Goal: Find specific page/section: Find specific page/section

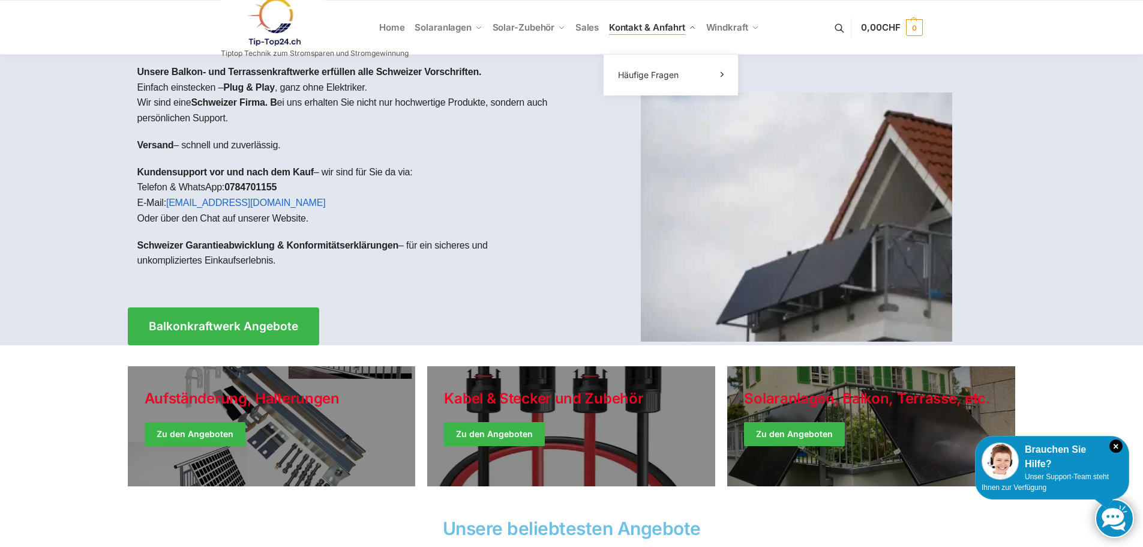
click at [646, 29] on span "Kontakt & Anfahrt" at bounding box center [647, 27] width 76 height 11
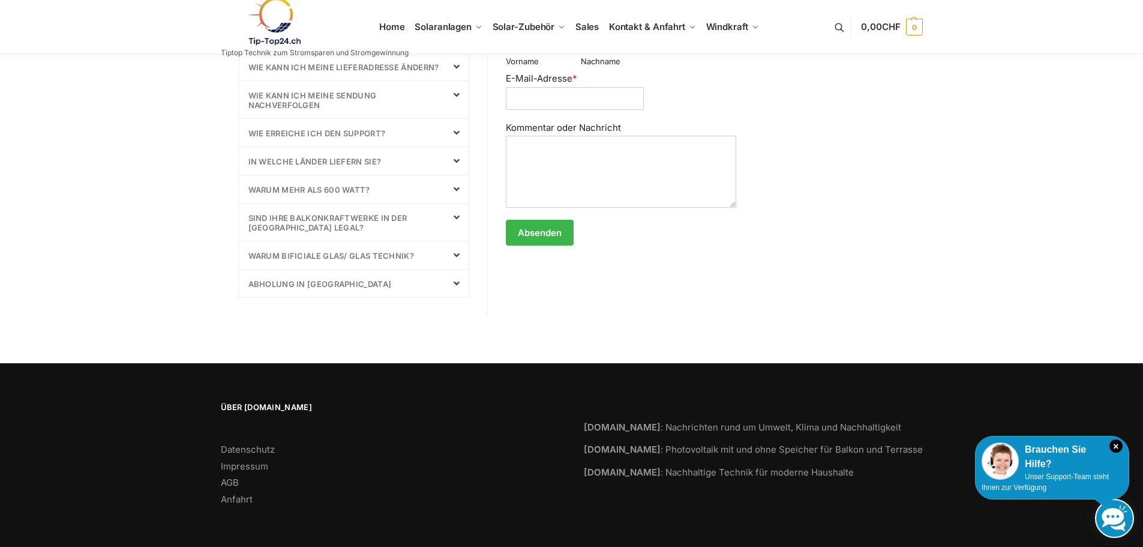
scroll to position [648, 0]
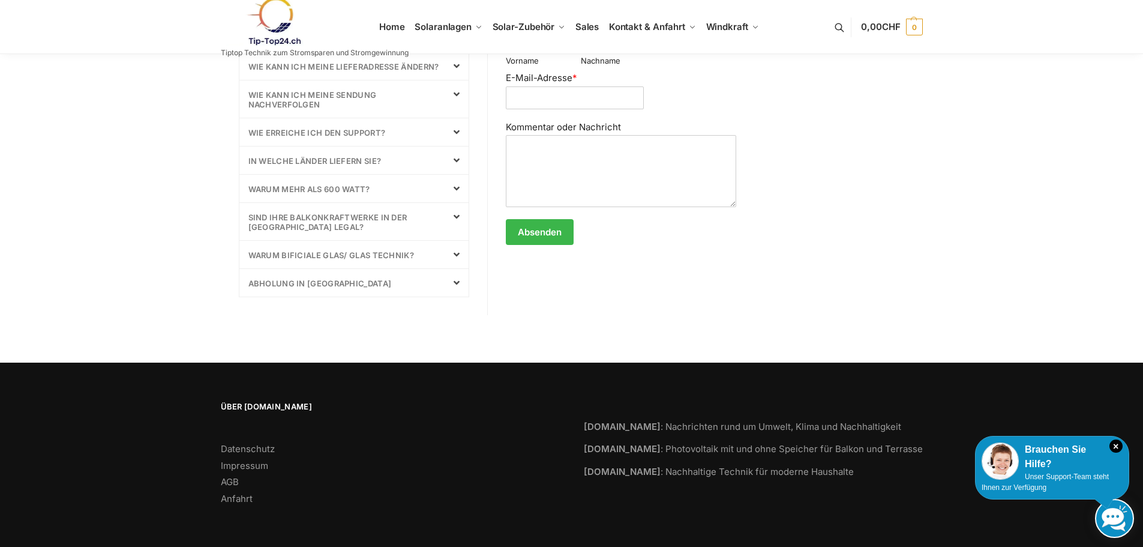
click at [244, 459] on li "Impressum" at bounding box center [390, 466] width 339 height 14
click at [244, 463] on link "Impressum" at bounding box center [244, 465] width 47 height 11
